Goal: Navigation & Orientation: Find specific page/section

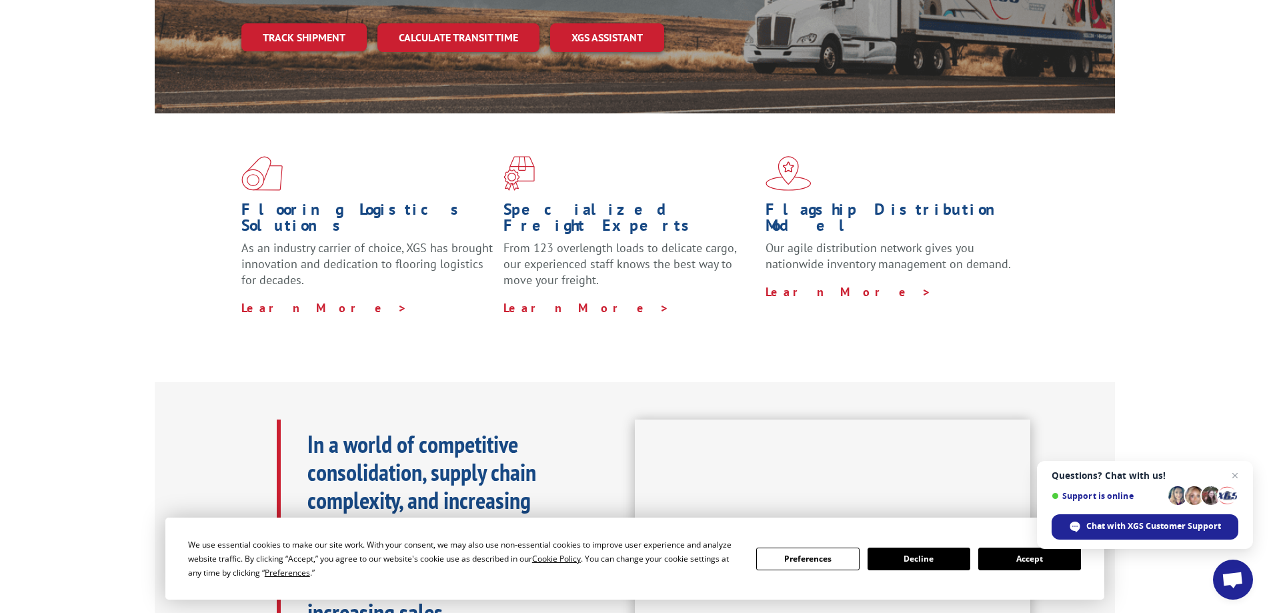
scroll to position [267, 0]
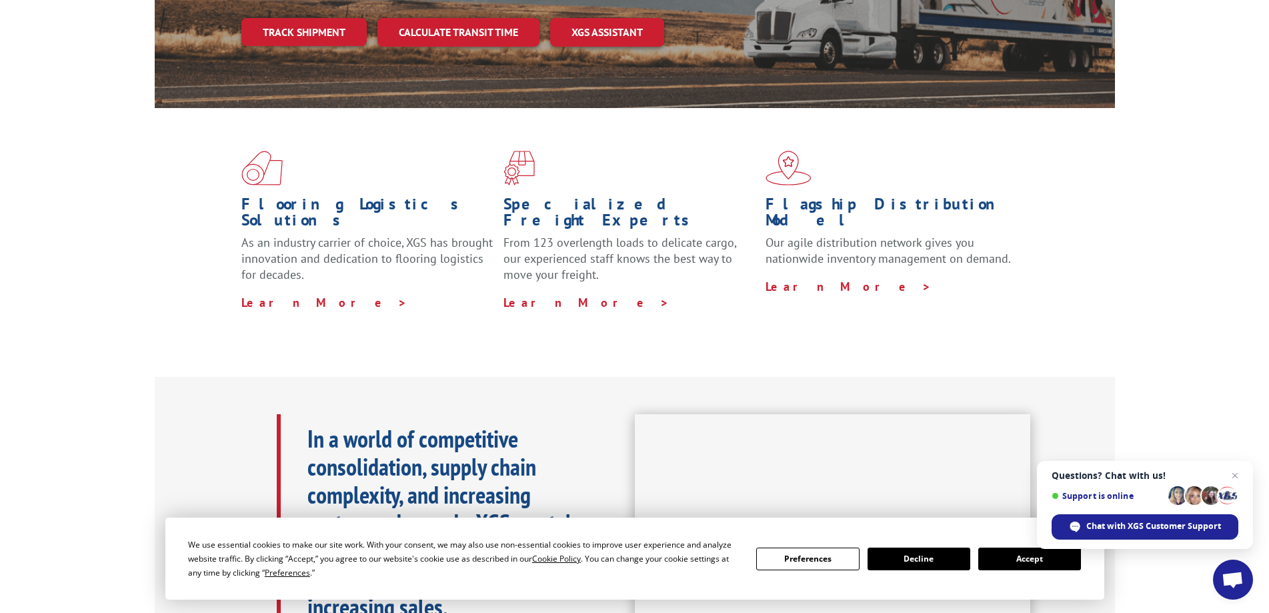
click at [1002, 556] on button "Accept" at bounding box center [1029, 559] width 103 height 23
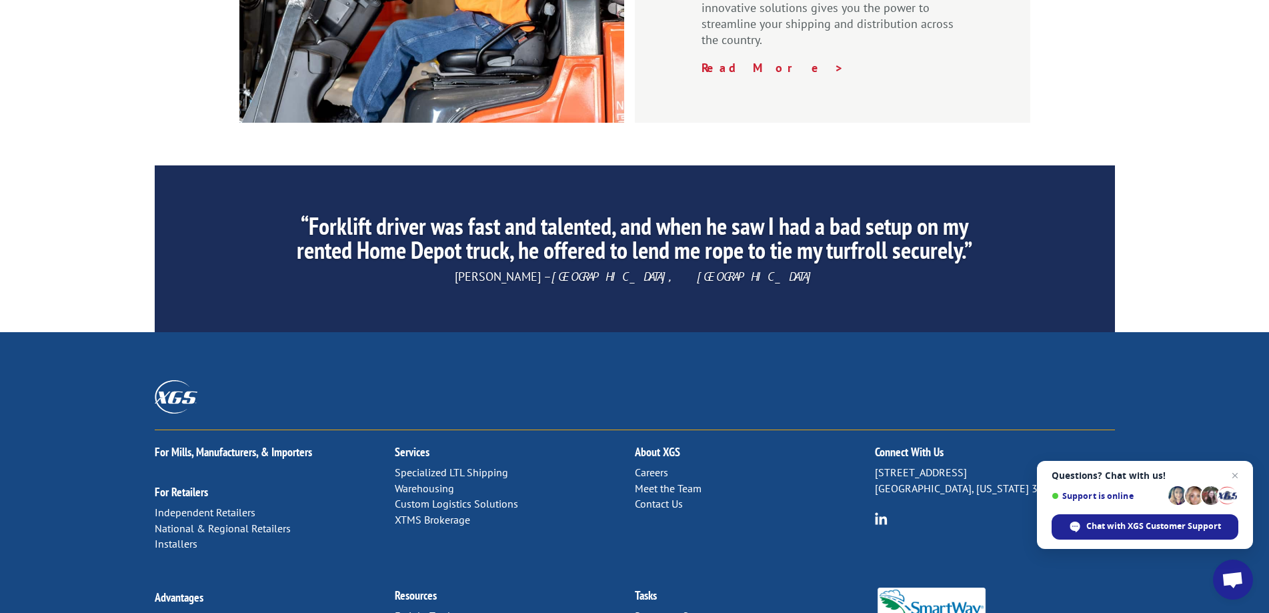
scroll to position [2001, 0]
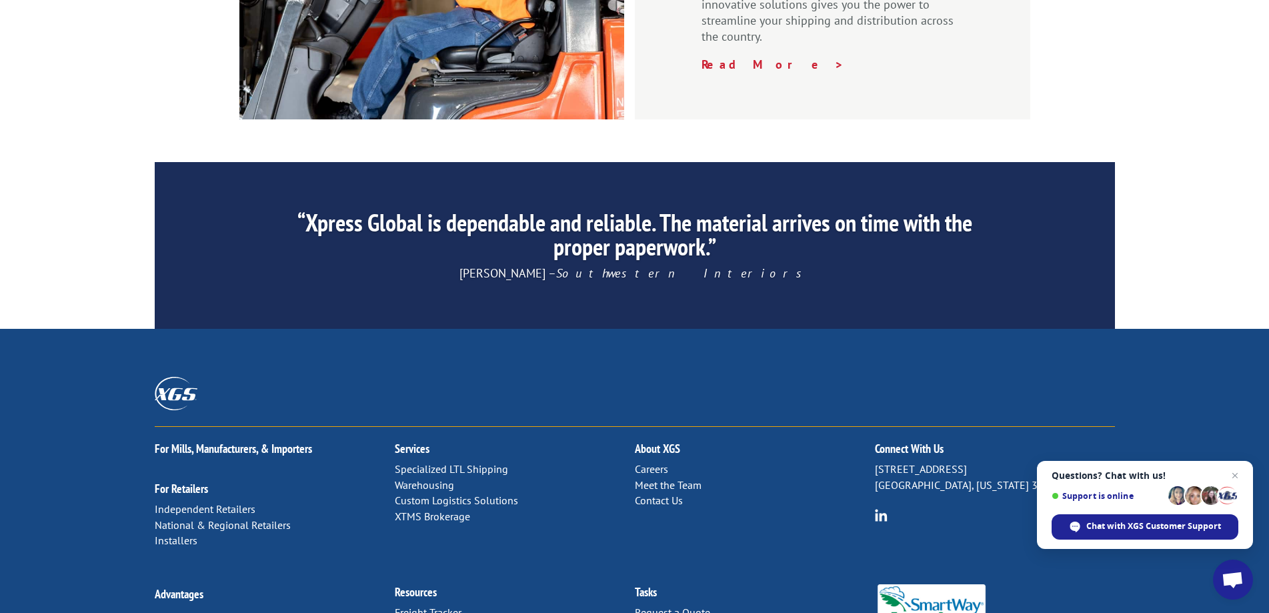
click at [658, 478] on link "Meet the Team" at bounding box center [668, 484] width 67 height 13
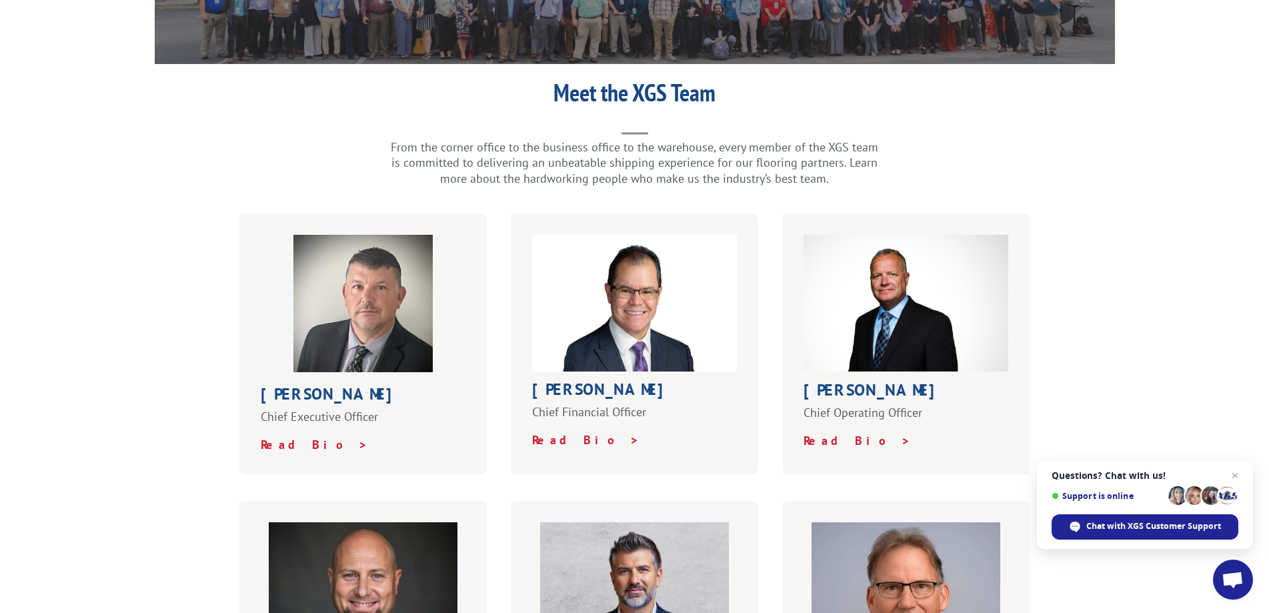
scroll to position [333, 0]
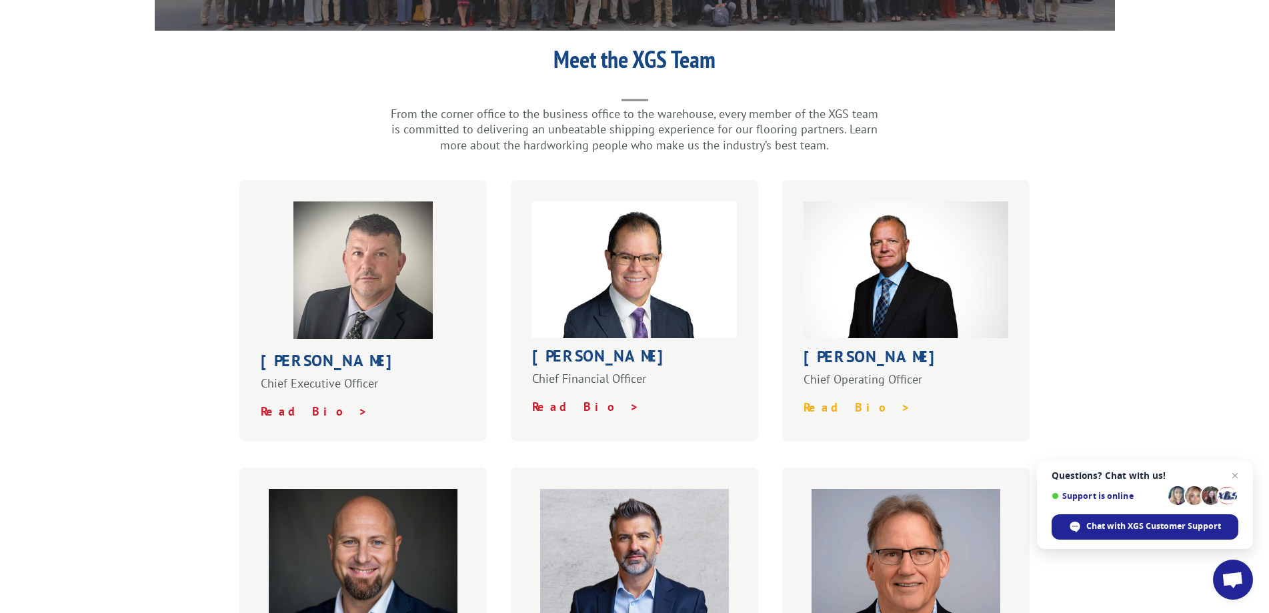
click at [829, 399] on strong "Read Bio >" at bounding box center [857, 406] width 107 height 15
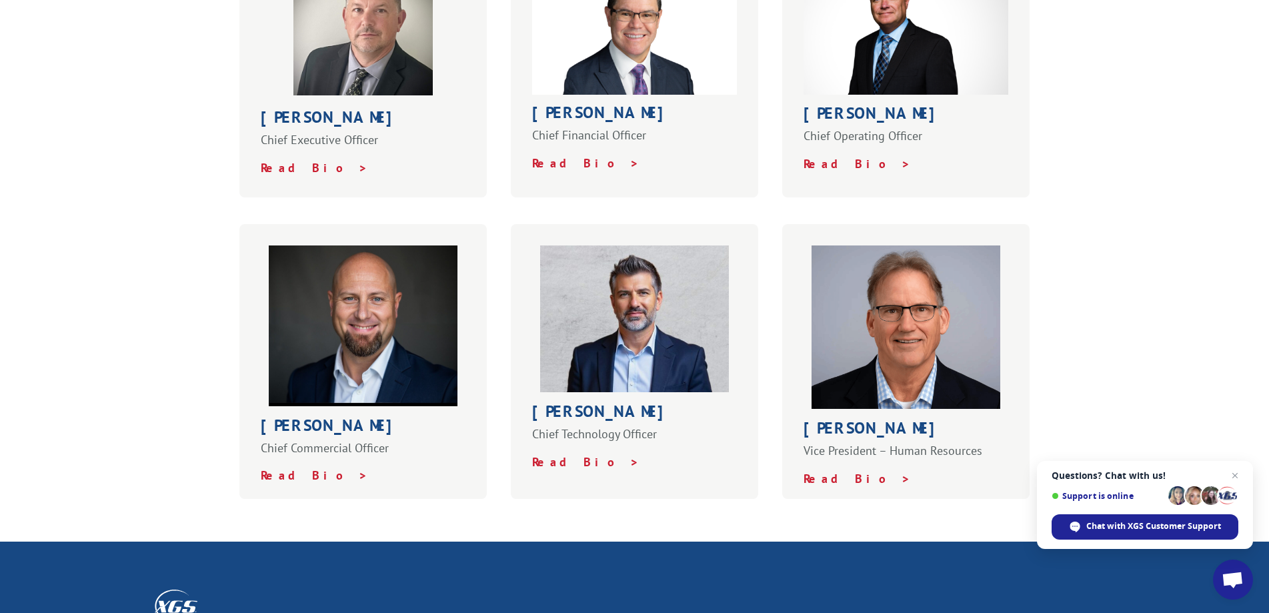
scroll to position [600, 0]
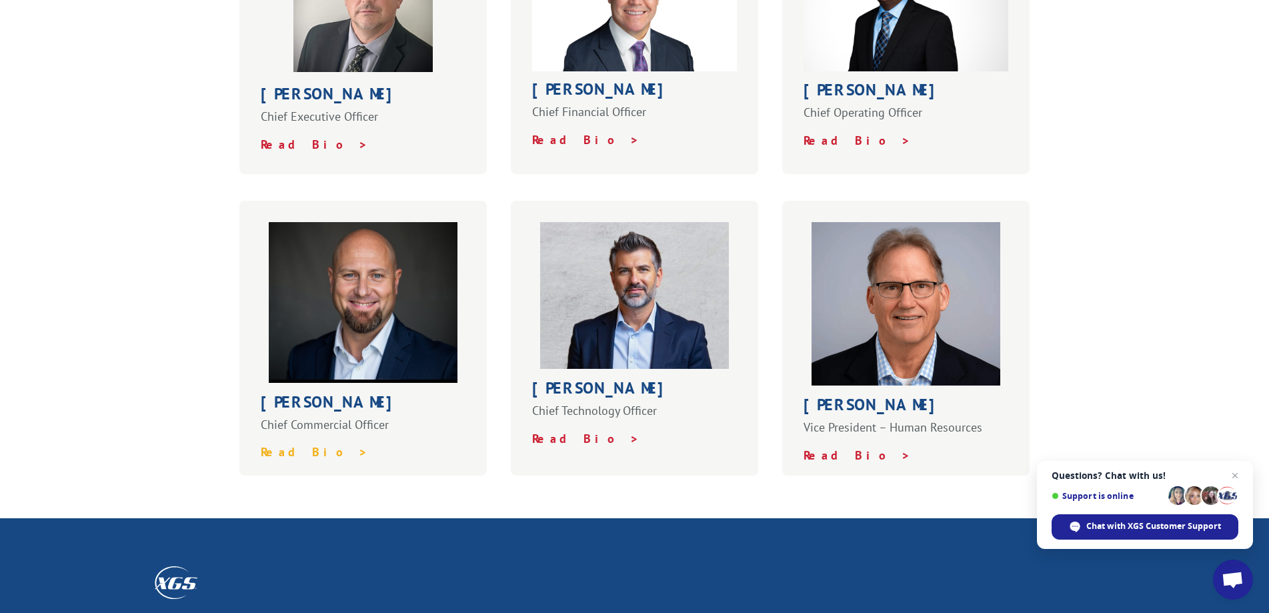
click at [289, 444] on strong "Read Bio >" at bounding box center [314, 451] width 107 height 15
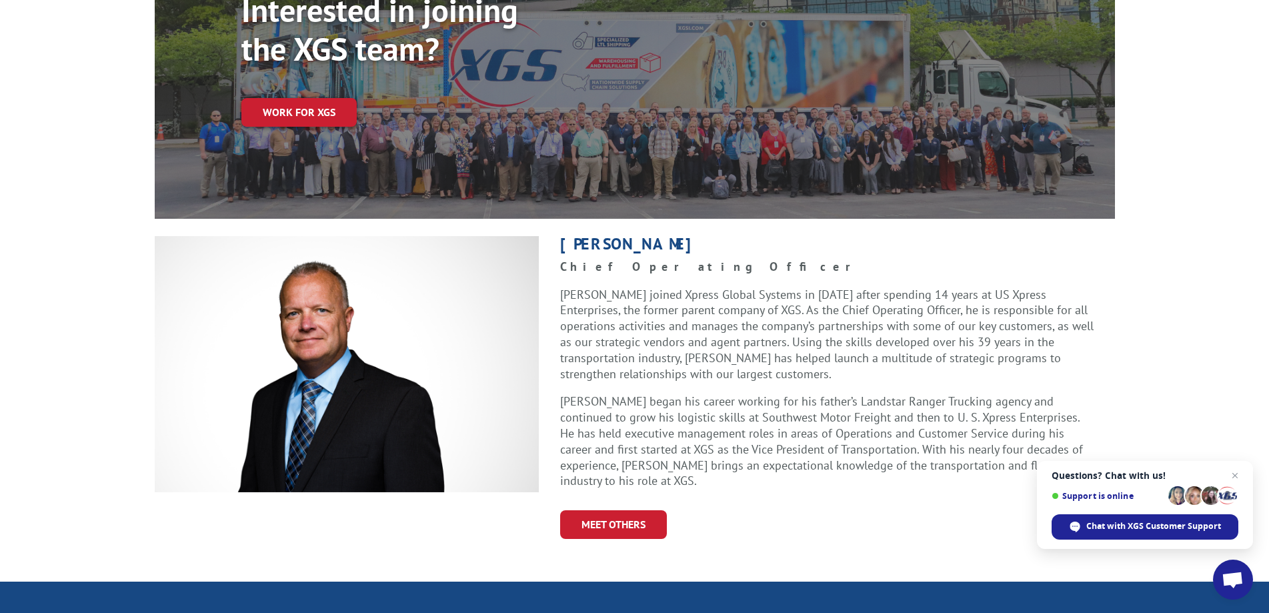
scroll to position [200, 0]
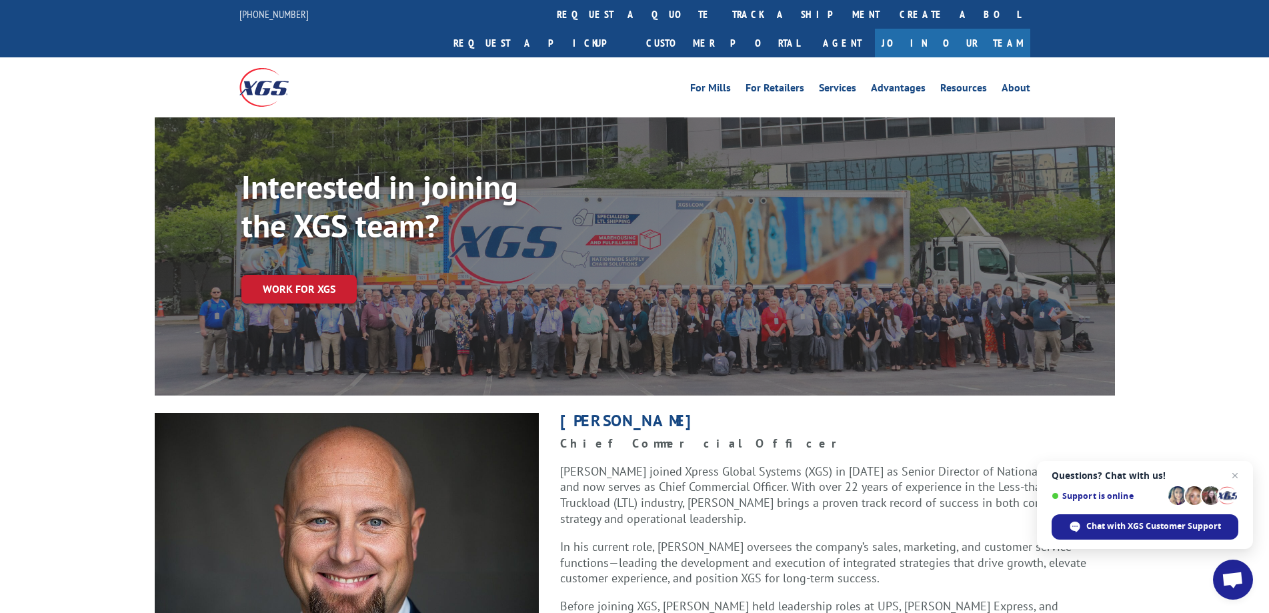
click at [844, 77] on ul "For Mills For Retailers Services Advantages Resources About" at bounding box center [860, 87] width 355 height 20
click at [848, 83] on link "Services" at bounding box center [837, 90] width 37 height 15
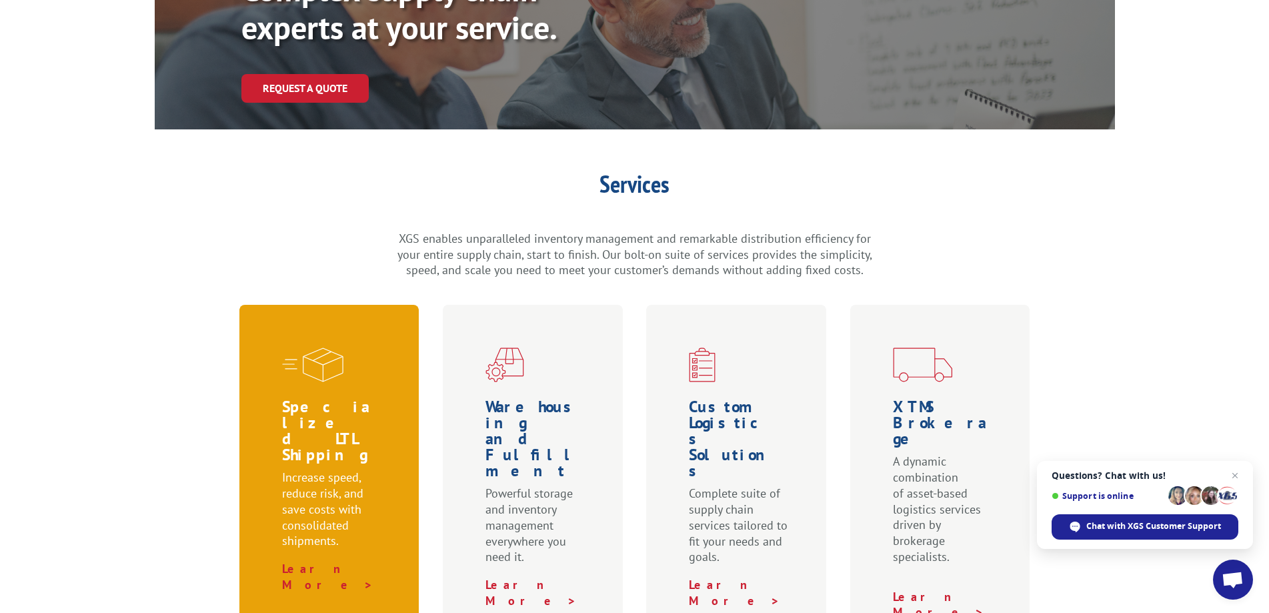
scroll to position [333, 0]
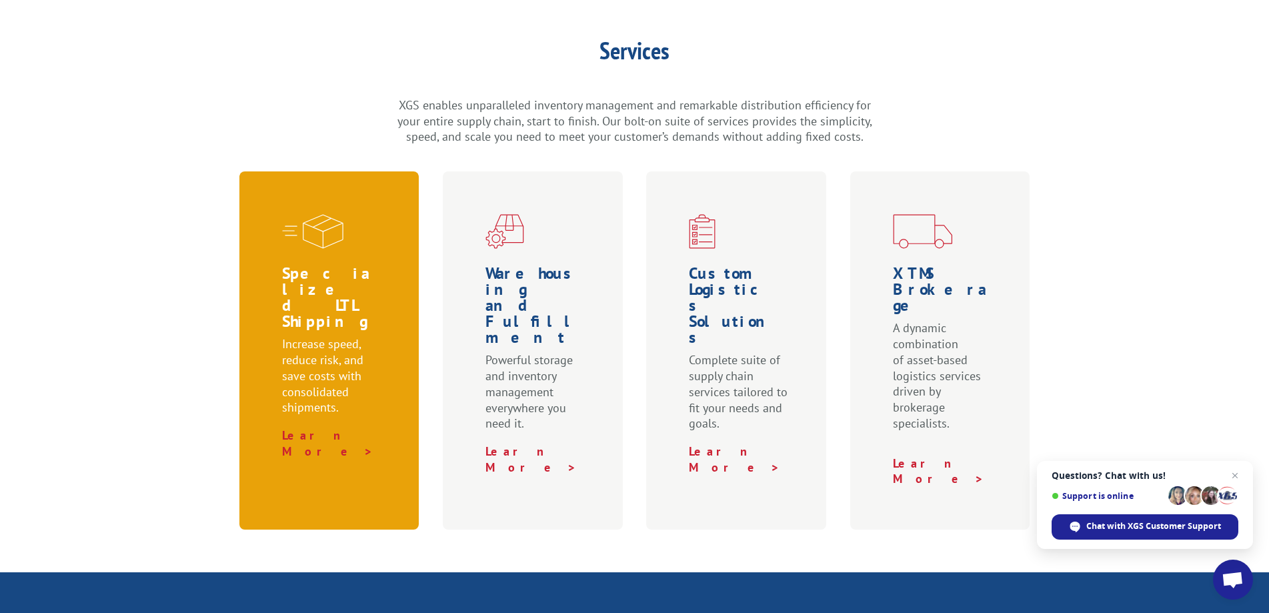
click at [323, 336] on p "Increase speed, reduce risk, and save costs with consolidated shipments." at bounding box center [332, 381] width 100 height 91
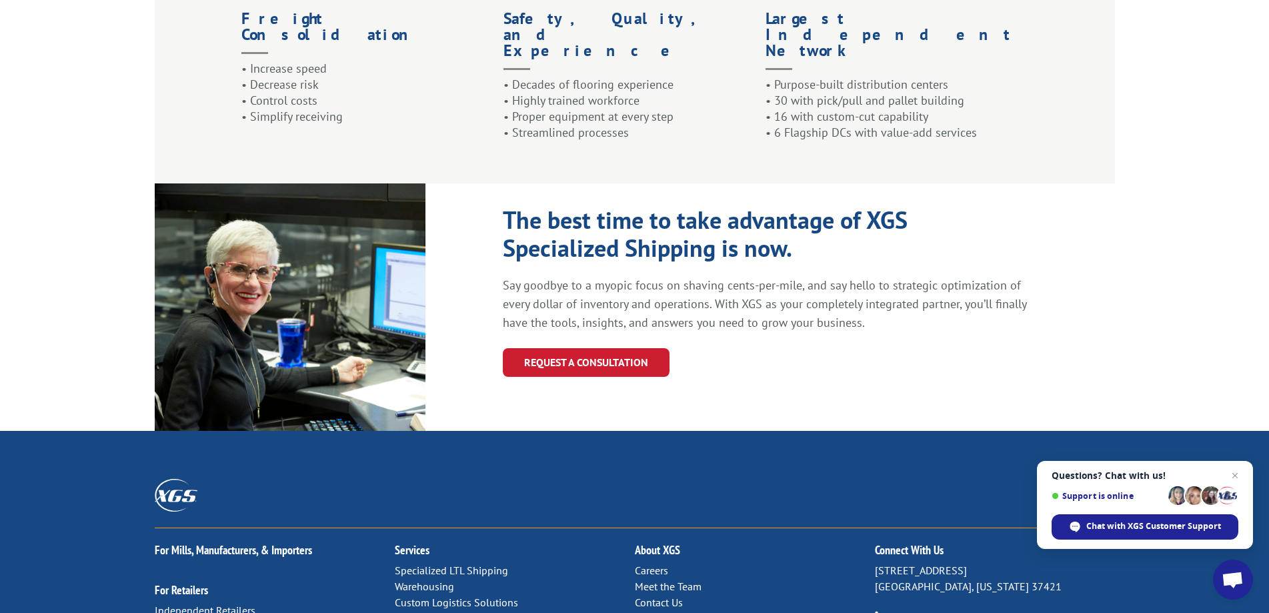
scroll to position [1467, 0]
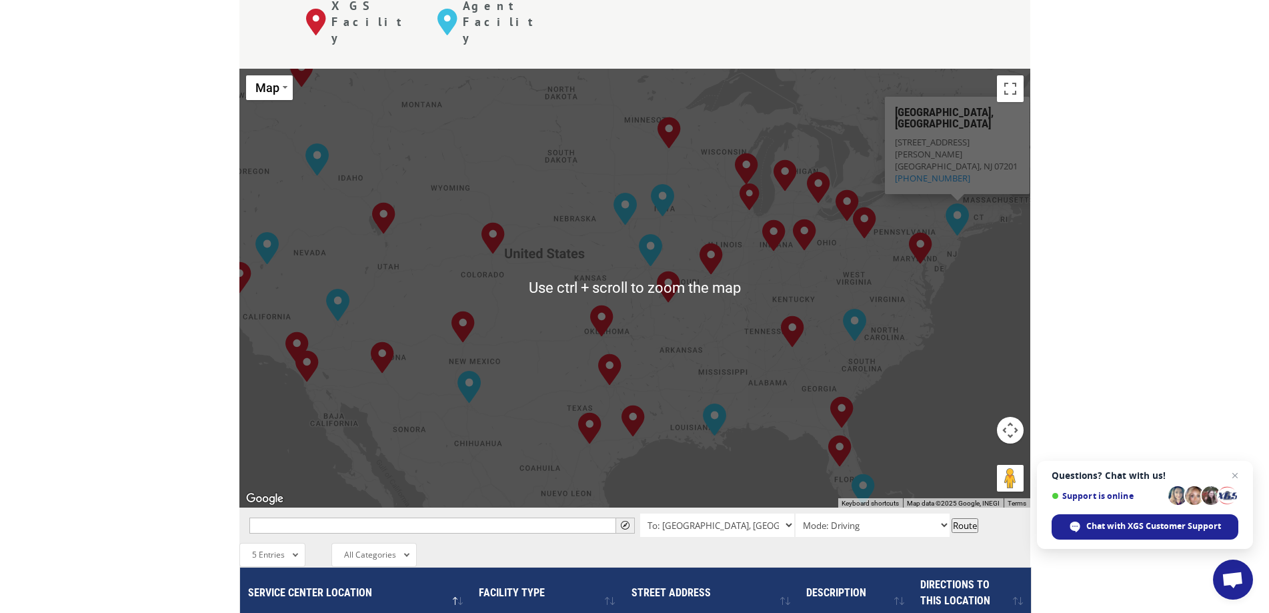
scroll to position [534, 0]
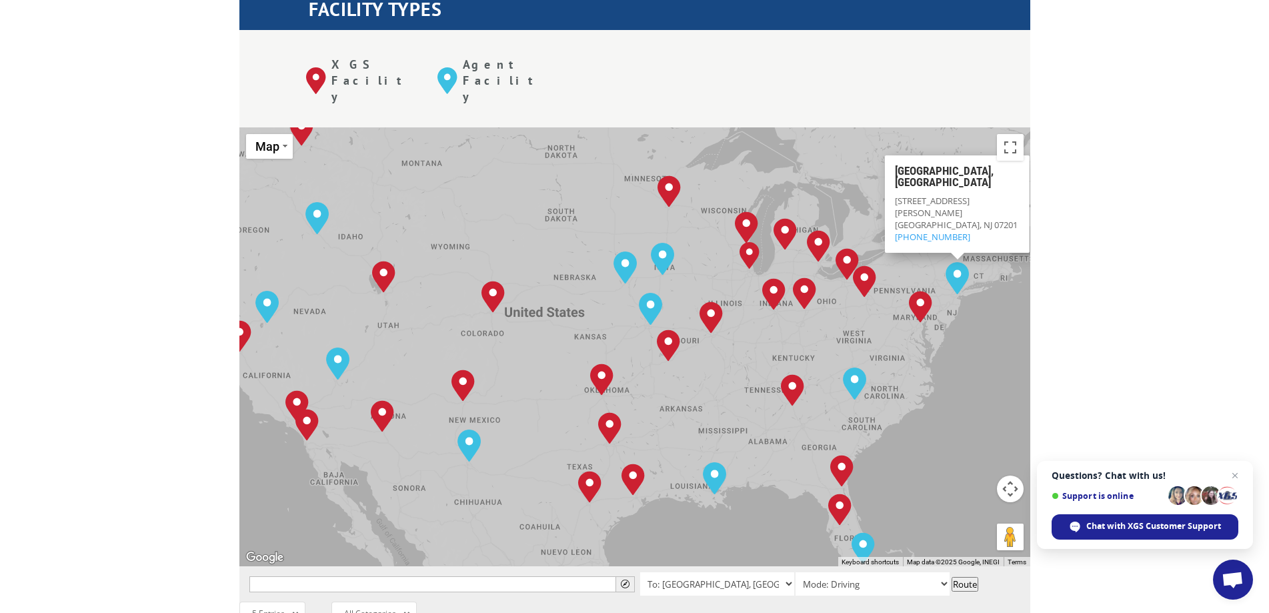
click at [910, 297] on div "[GEOGRAPHIC_DATA], [GEOGRAPHIC_DATA] [GEOGRAPHIC_DATA], [GEOGRAPHIC_DATA] [GEOG…" at bounding box center [634, 346] width 791 height 439
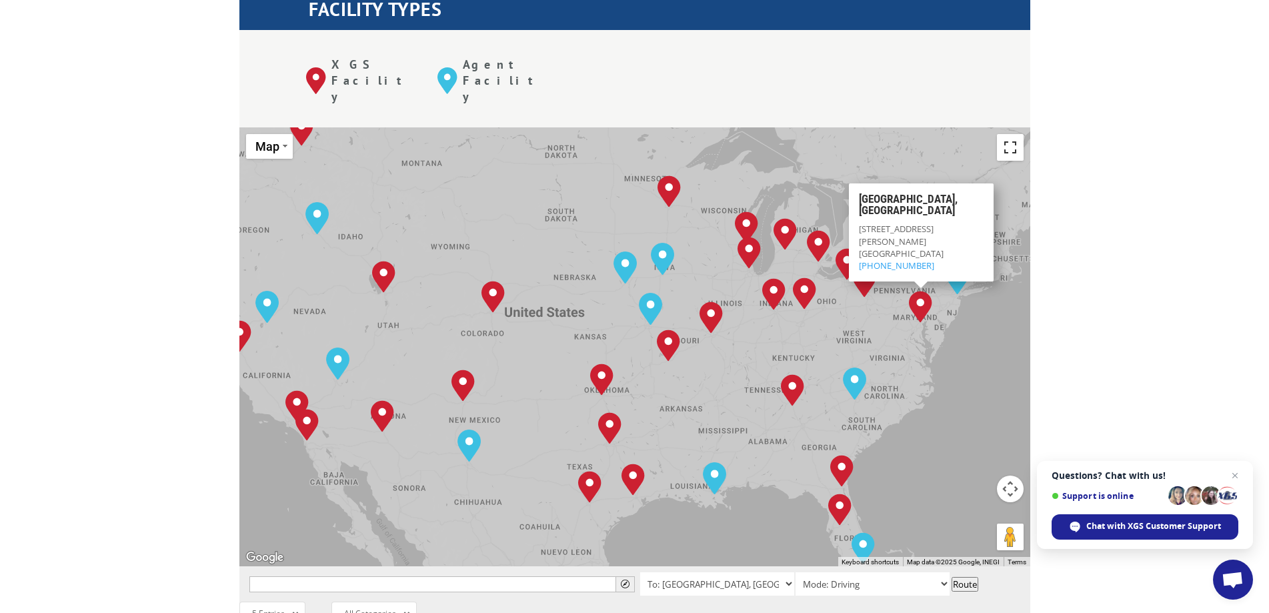
click at [1000, 134] on button "Toggle fullscreen view" at bounding box center [1010, 147] width 27 height 27
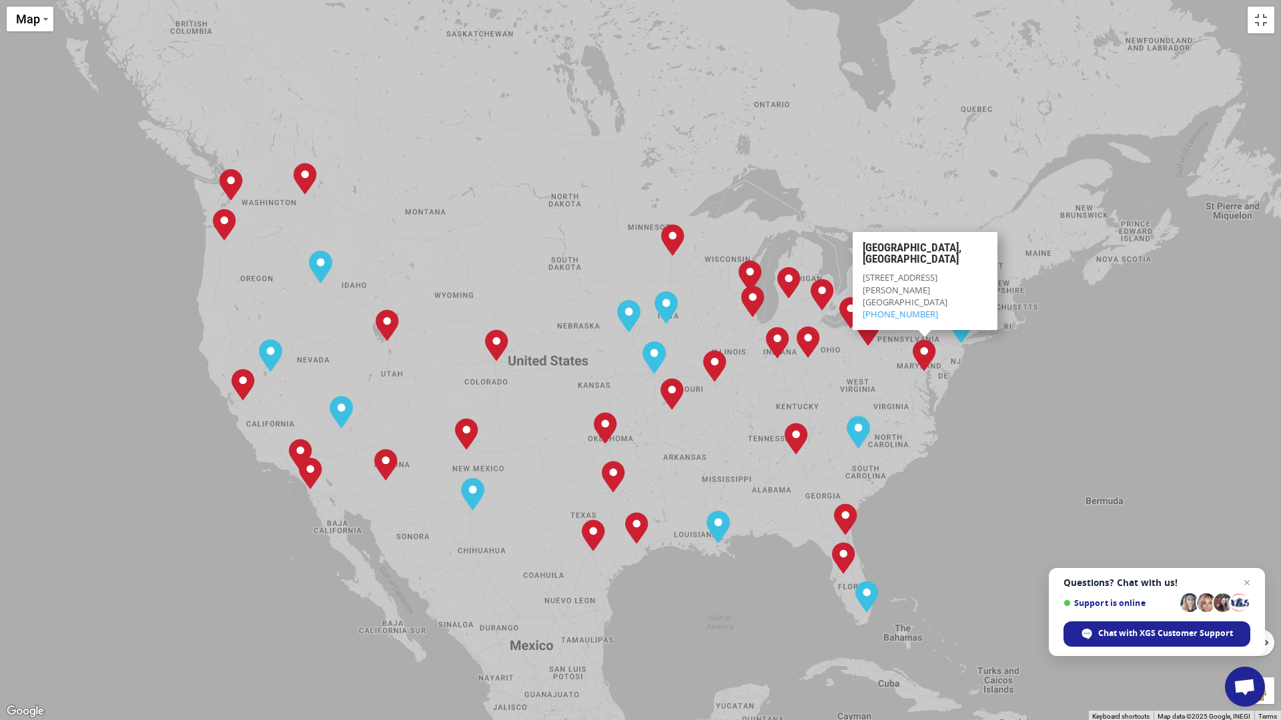
drag, startPoint x: 752, startPoint y: 290, endPoint x: 845, endPoint y: 134, distance: 181.5
click at [845, 134] on div "[GEOGRAPHIC_DATA], [GEOGRAPHIC_DATA] [GEOGRAPHIC_DATA], [GEOGRAPHIC_DATA] [GEOG…" at bounding box center [640, 360] width 1281 height 720
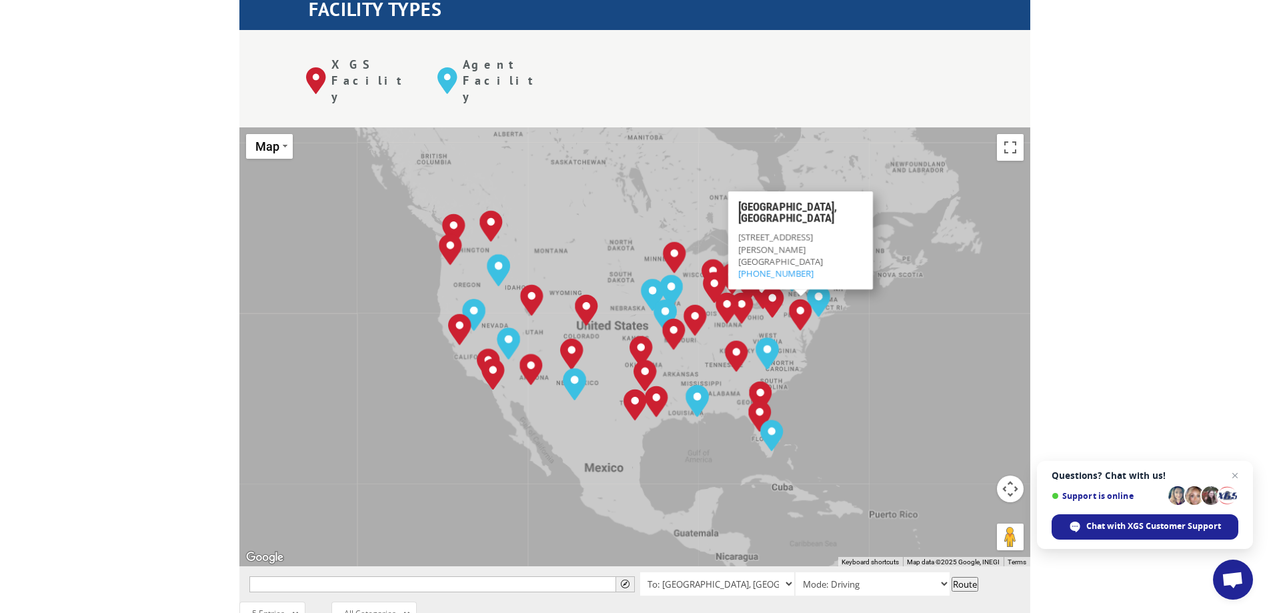
click at [959, 282] on div "[GEOGRAPHIC_DATA], [GEOGRAPHIC_DATA] [GEOGRAPHIC_DATA], [GEOGRAPHIC_DATA] [GEOG…" at bounding box center [634, 346] width 791 height 439
